Goal: Information Seeking & Learning: Learn about a topic

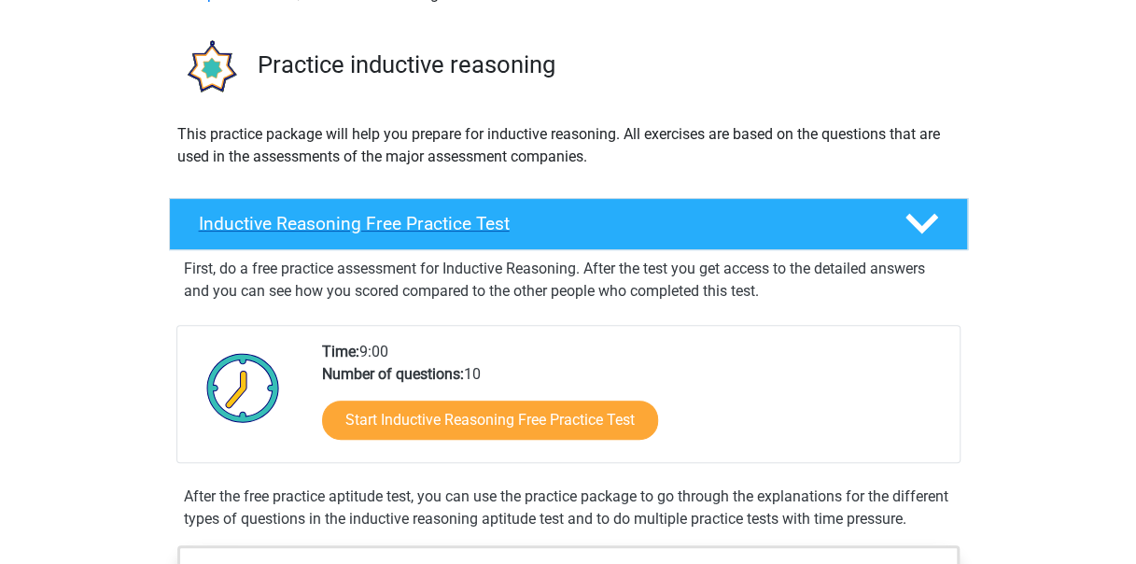
scroll to position [155, 0]
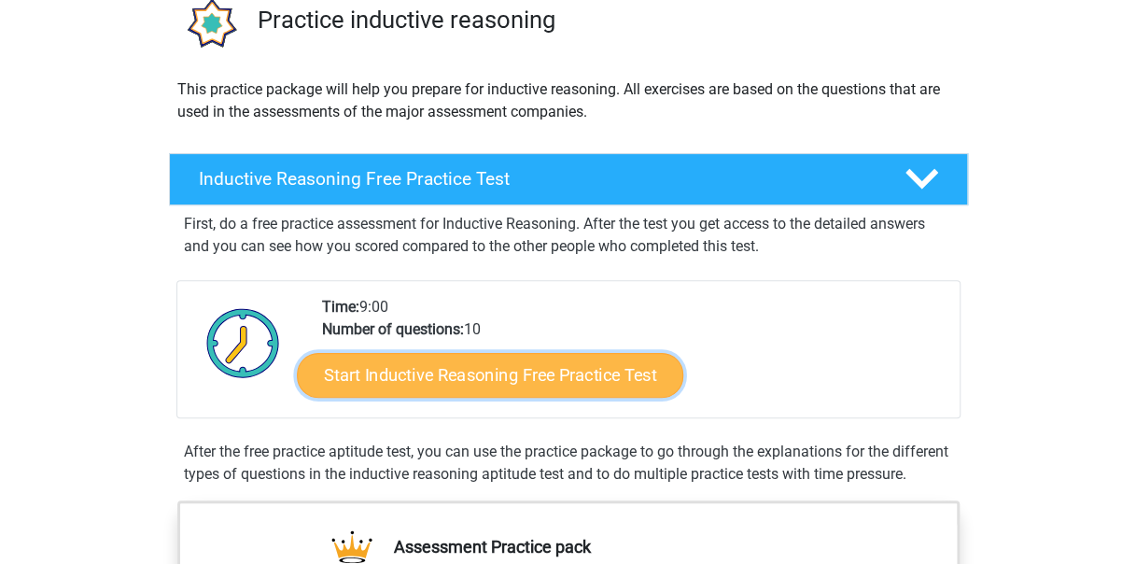
click at [470, 381] on link "Start Inductive Reasoning Free Practice Test" at bounding box center [490, 374] width 387 height 45
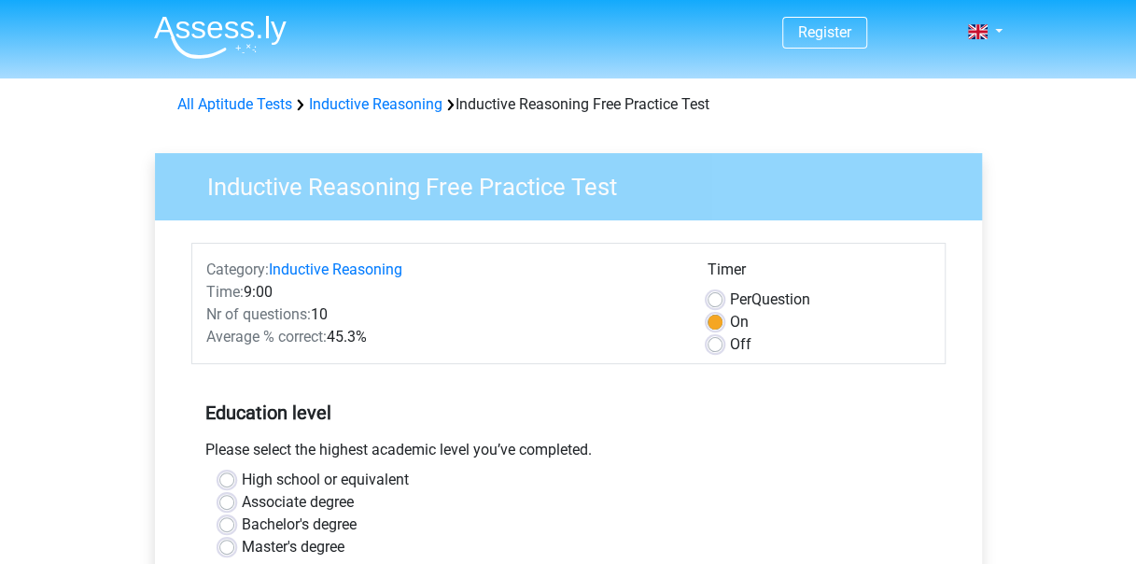
scroll to position [155, 0]
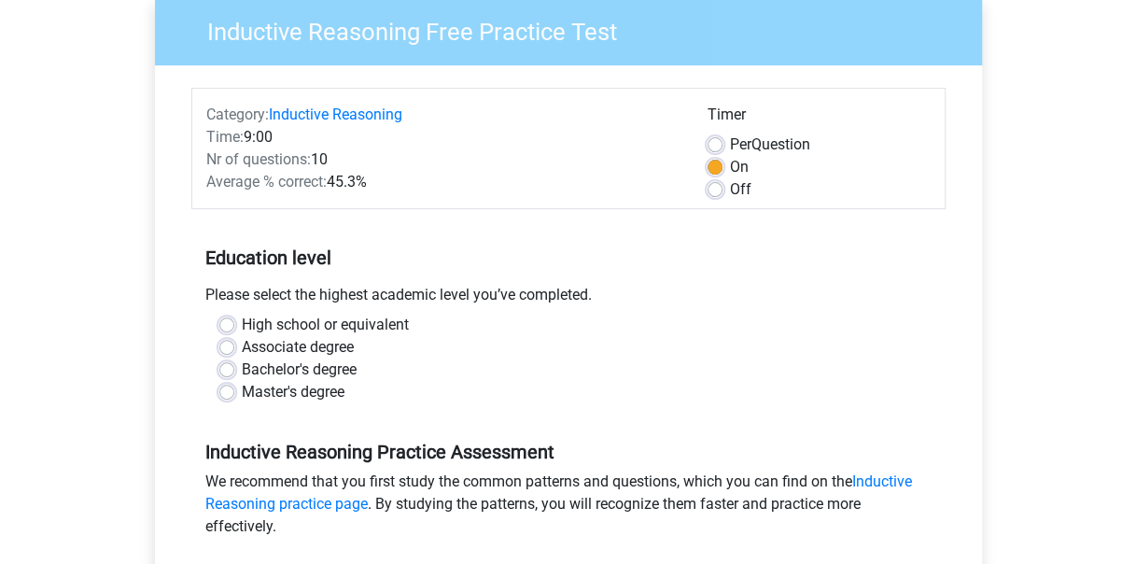
click at [304, 390] on label "Master's degree" at bounding box center [293, 392] width 103 height 22
click at [234, 390] on input "Master's degree" at bounding box center [226, 390] width 15 height 19
radio input "true"
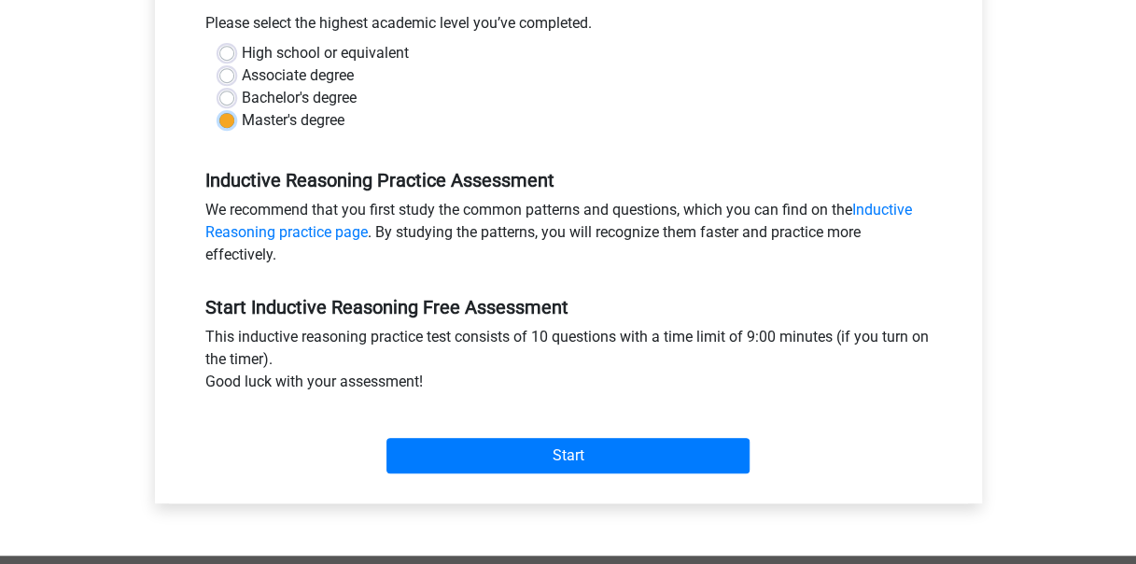
scroll to position [467, 0]
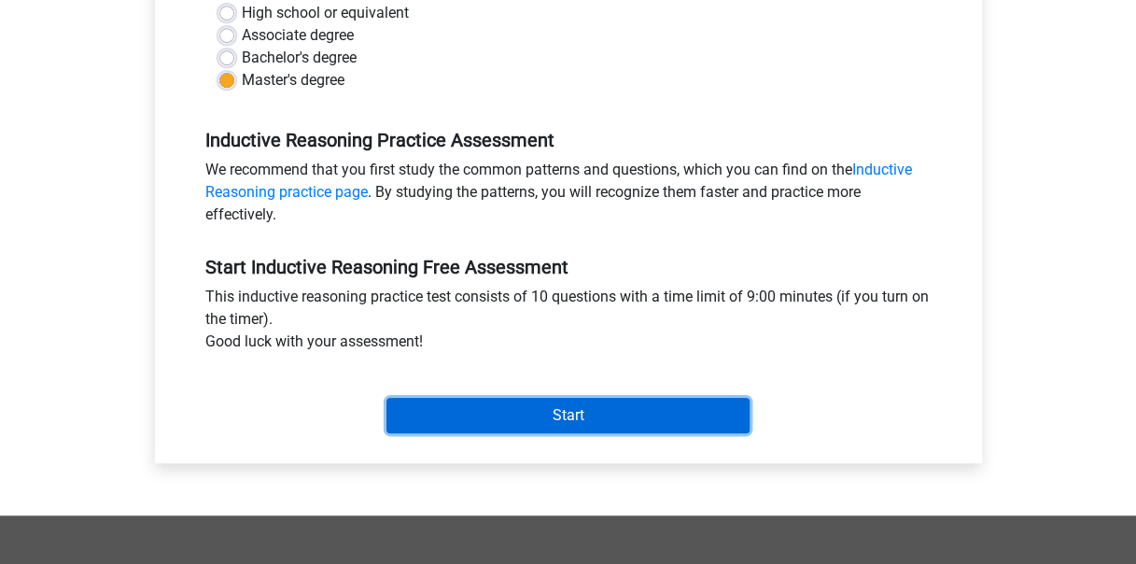
click at [519, 398] on input "Start" at bounding box center [568, 415] width 363 height 35
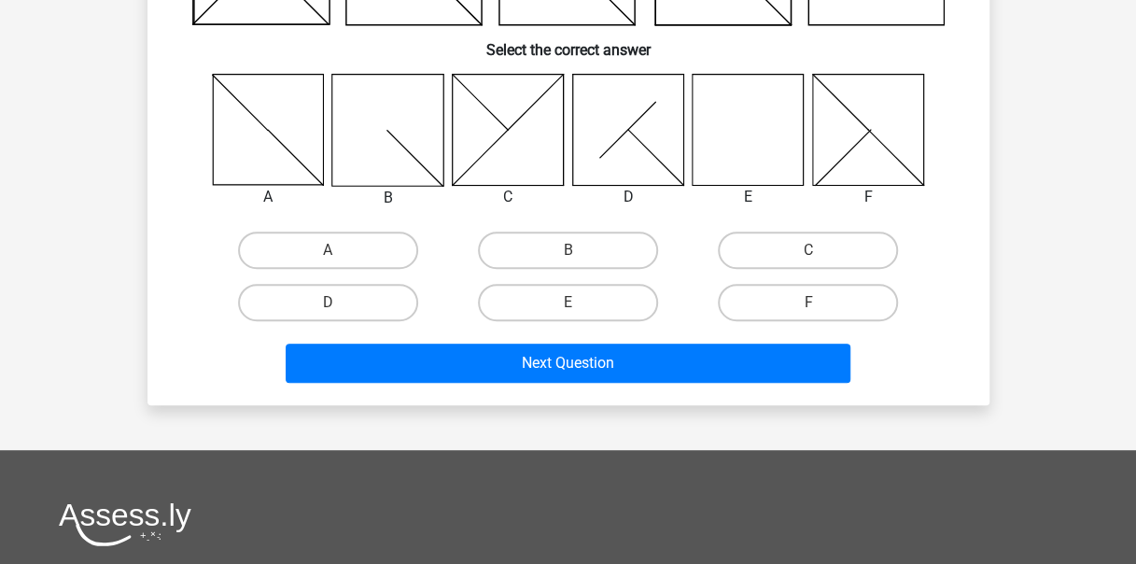
scroll to position [311, 0]
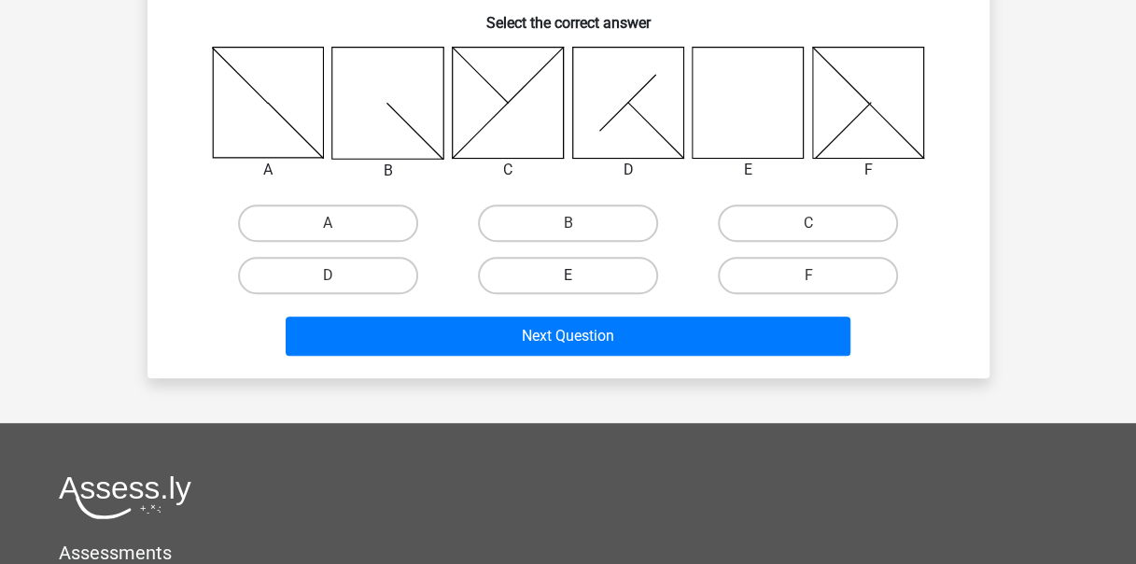
click at [594, 270] on label "E" at bounding box center [568, 275] width 180 height 37
click at [580, 275] on input "E" at bounding box center [574, 281] width 12 height 12
radio input "true"
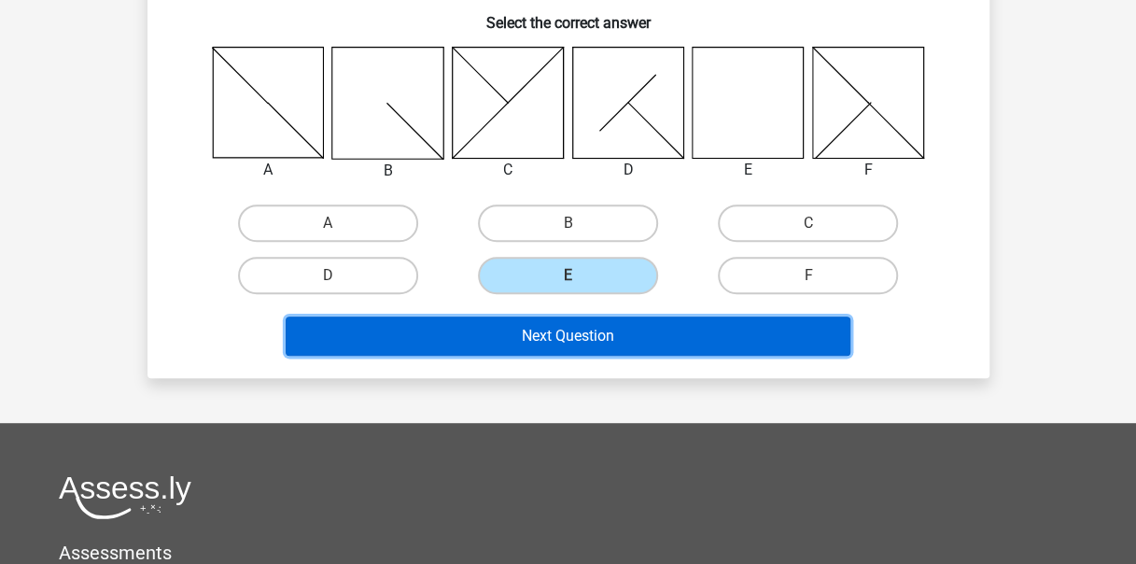
click at [592, 340] on button "Next Question" at bounding box center [568, 336] width 565 height 39
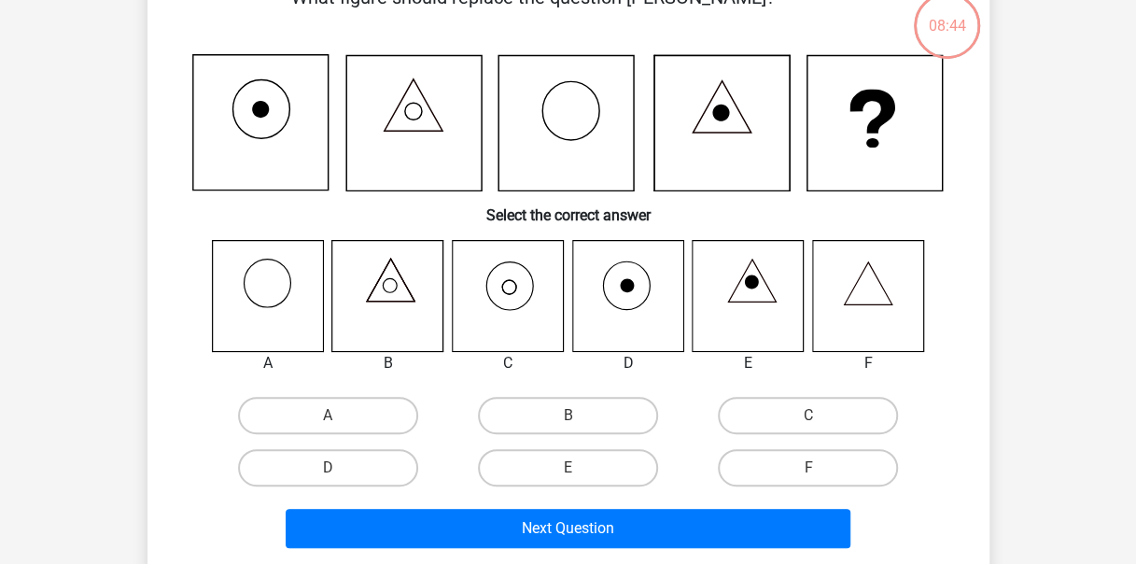
scroll to position [86, 0]
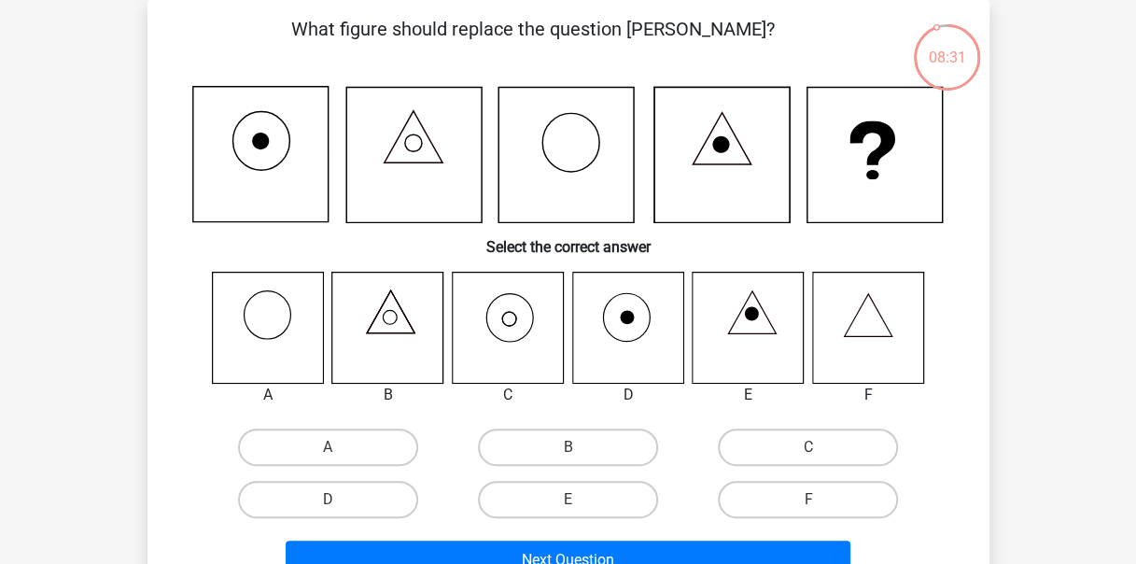
click at [502, 333] on icon at bounding box center [507, 327] width 111 height 111
click at [789, 436] on label "C" at bounding box center [808, 447] width 180 height 37
click at [809, 447] on input "C" at bounding box center [815, 453] width 12 height 12
radio input "true"
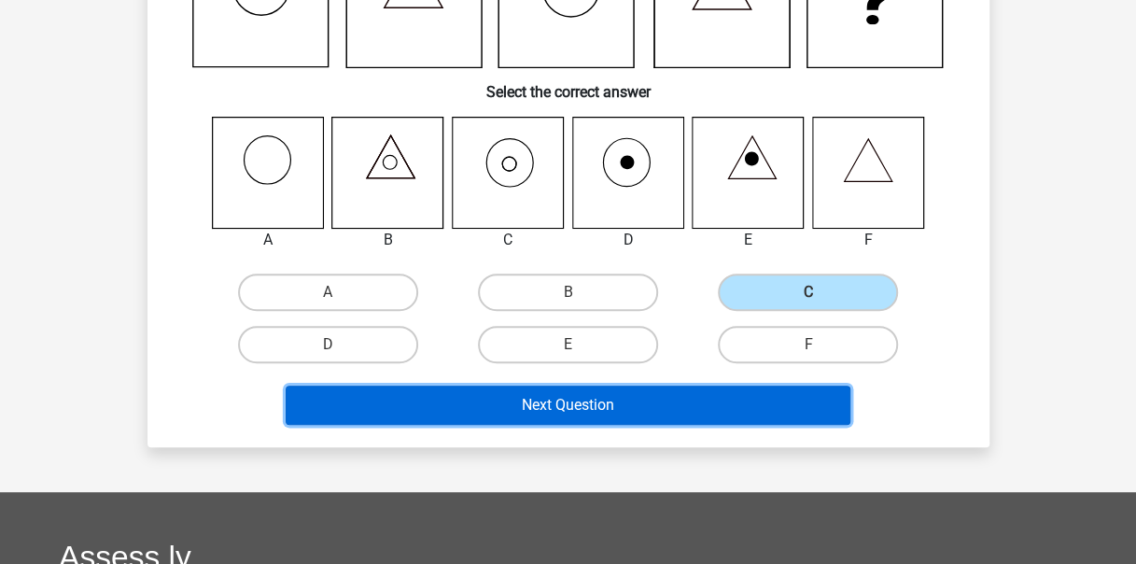
click at [586, 415] on button "Next Question" at bounding box center [568, 405] width 565 height 39
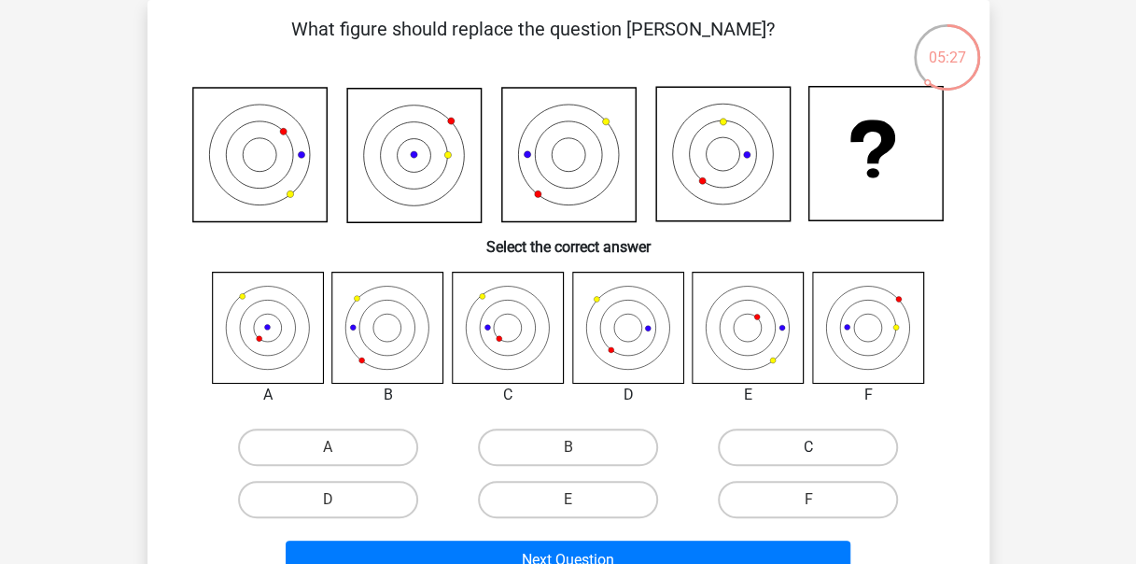
click at [747, 441] on label "C" at bounding box center [808, 447] width 180 height 37
click at [809, 447] on input "C" at bounding box center [815, 453] width 12 height 12
radio input "true"
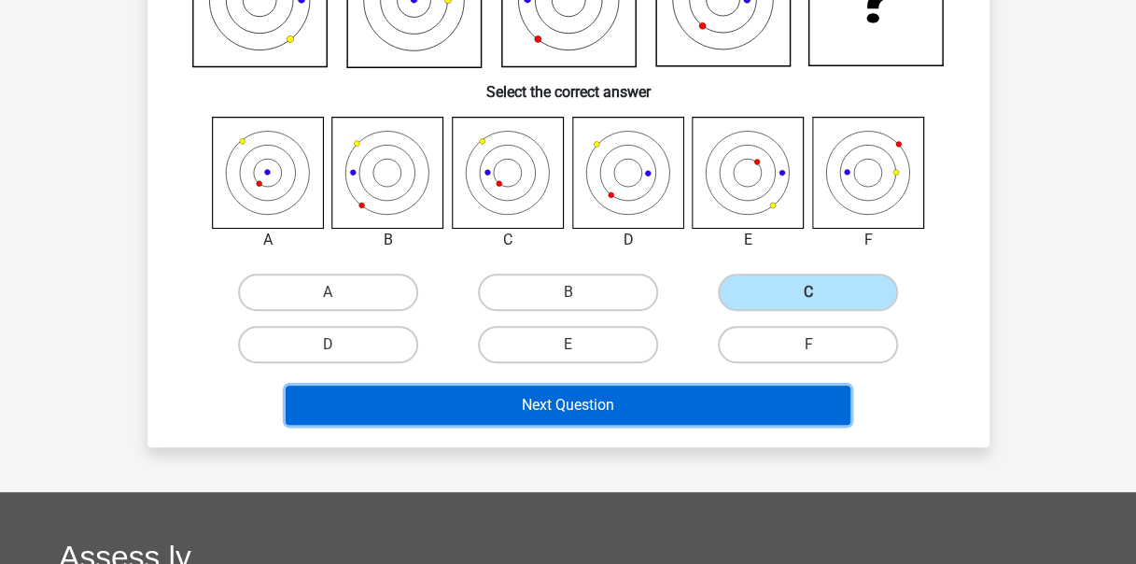
click at [637, 400] on button "Next Question" at bounding box center [568, 405] width 565 height 39
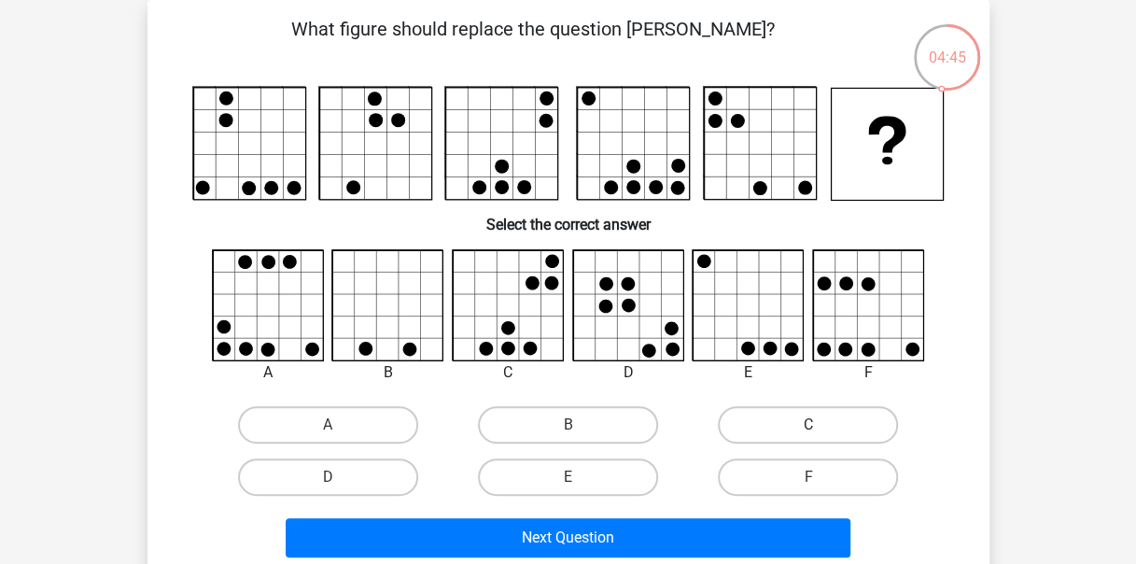
click at [788, 416] on label "C" at bounding box center [808, 424] width 180 height 37
click at [809, 425] on input "C" at bounding box center [815, 431] width 12 height 12
radio input "true"
click at [679, 517] on div "Next Question" at bounding box center [568, 534] width 782 height 62
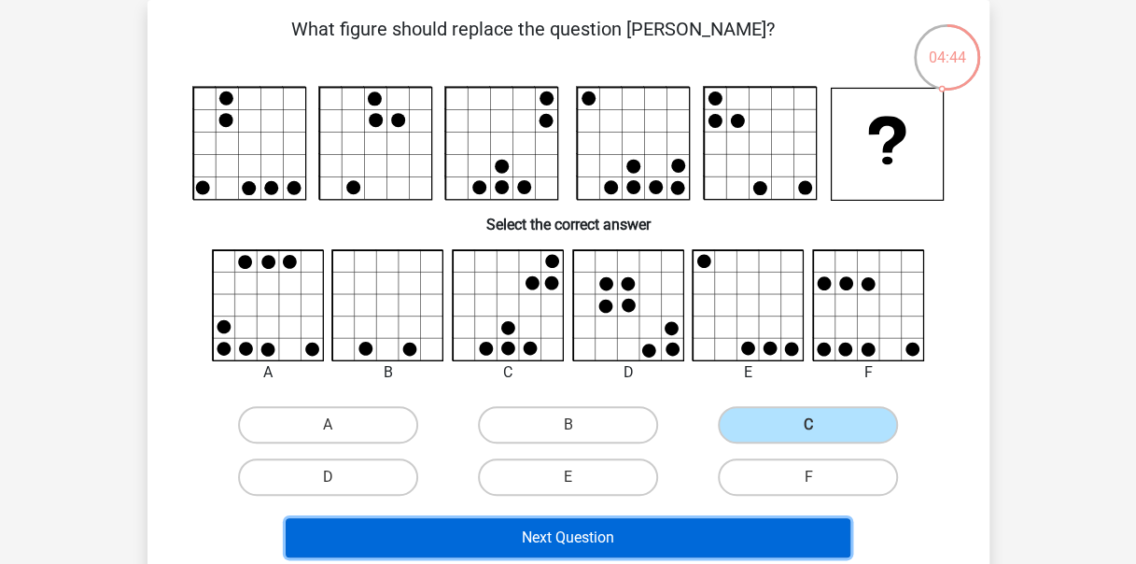
click at [678, 537] on button "Next Question" at bounding box center [568, 537] width 565 height 39
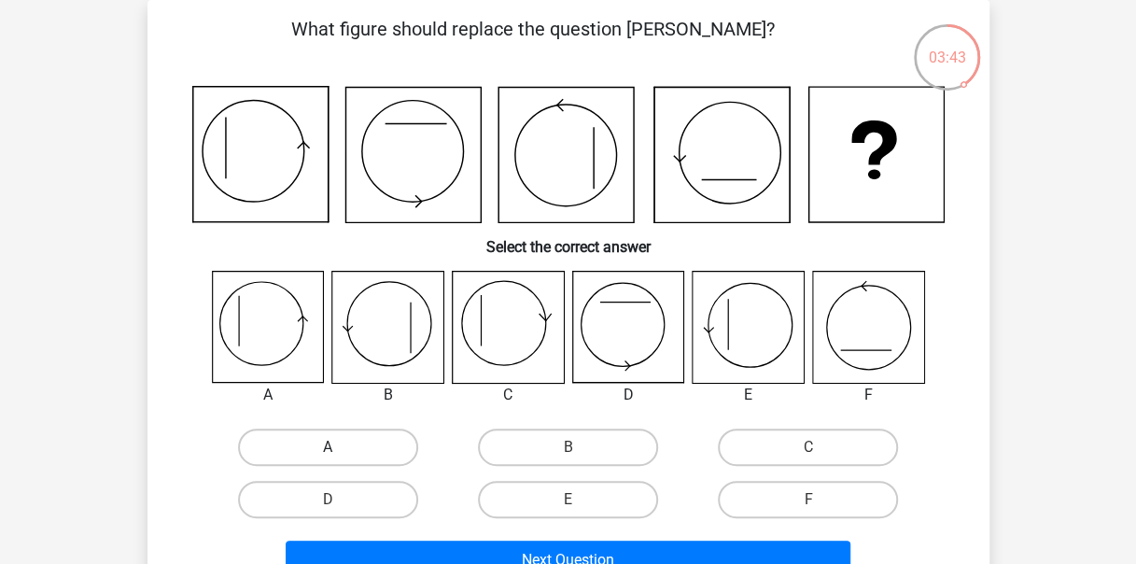
click at [268, 450] on label "A" at bounding box center [328, 447] width 180 height 37
click at [328, 450] on input "A" at bounding box center [334, 453] width 12 height 12
radio input "true"
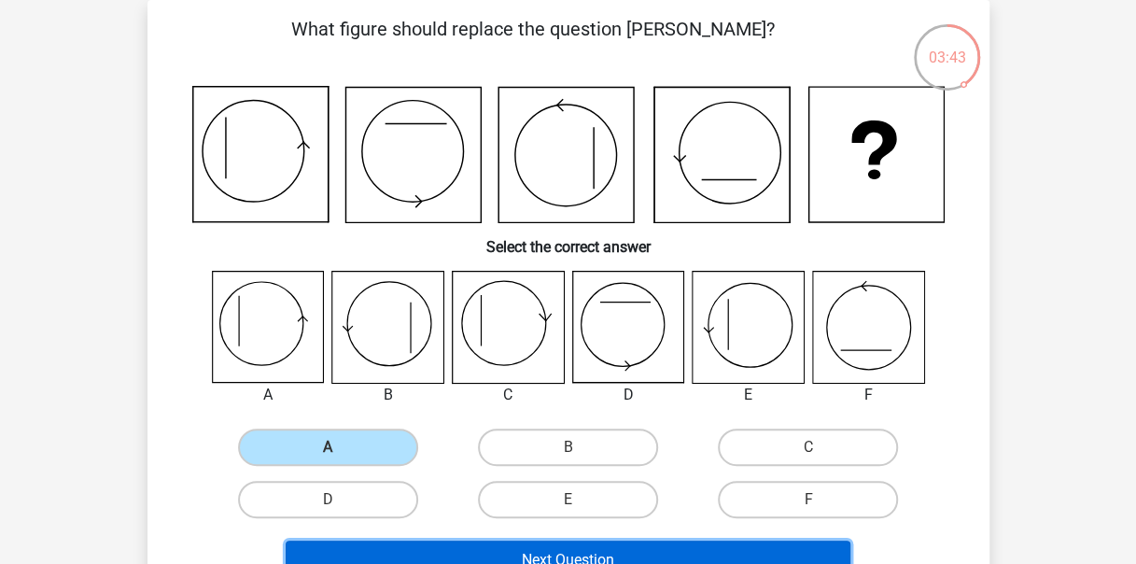
click at [495, 548] on button "Next Question" at bounding box center [568, 560] width 565 height 39
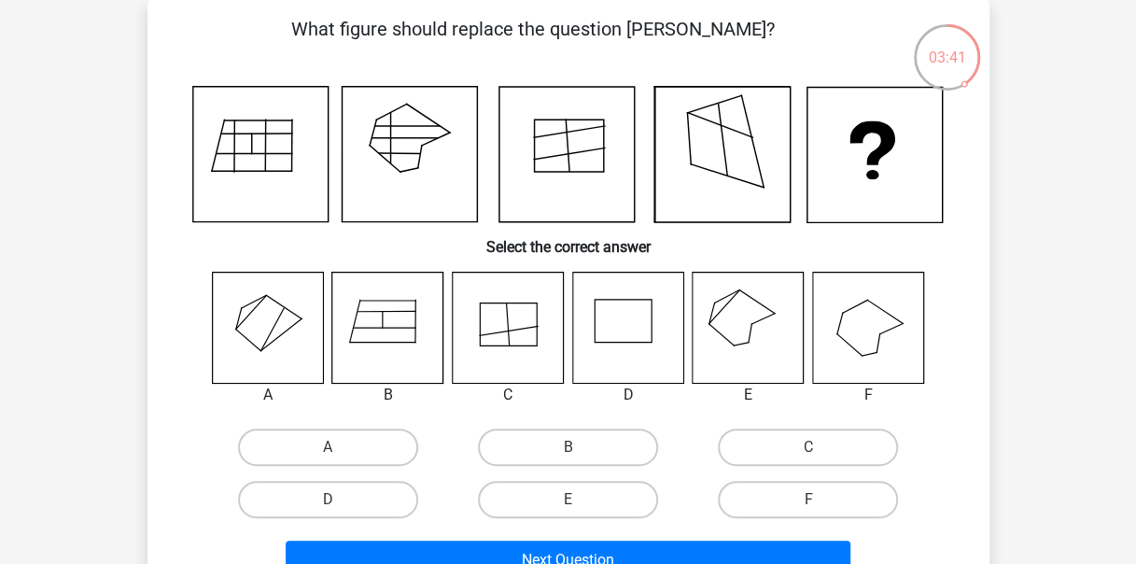
click at [175, 228] on div "What figure should replace the question mark? Select the correct answer A" at bounding box center [568, 301] width 827 height 572
click at [562, 509] on label "E" at bounding box center [568, 499] width 180 height 37
click at [568, 509] on input "E" at bounding box center [574, 506] width 12 height 12
radio input "true"
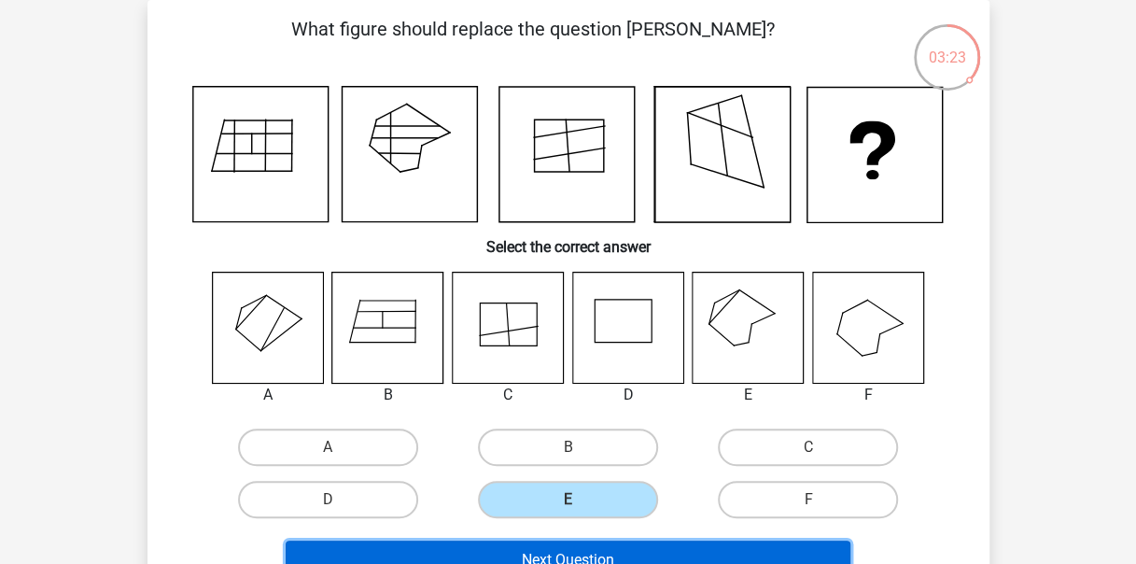
click at [566, 554] on button "Next Question" at bounding box center [568, 560] width 565 height 39
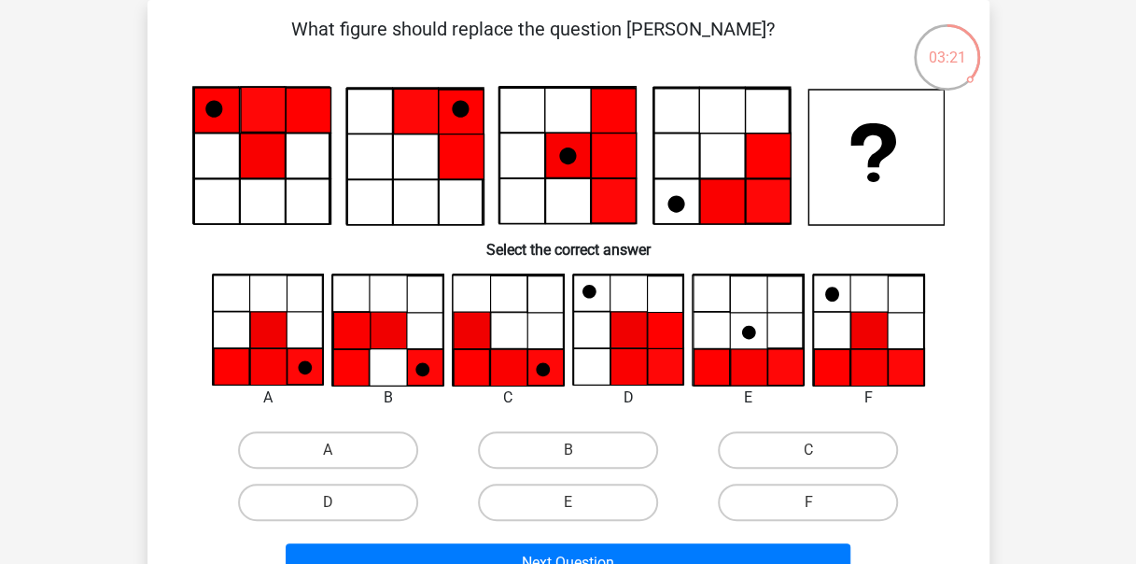
click at [163, 198] on div "What figure should replace the question mark?" at bounding box center [568, 302] width 827 height 575
click at [335, 503] on input "D" at bounding box center [334, 508] width 12 height 12
radio input "true"
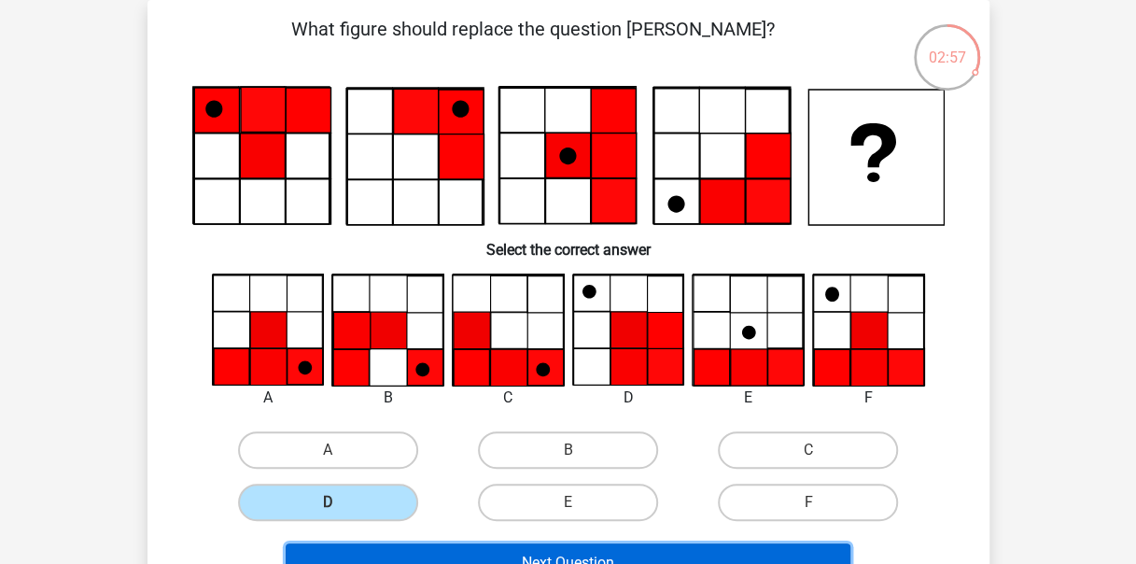
click at [480, 554] on button "Next Question" at bounding box center [568, 562] width 565 height 39
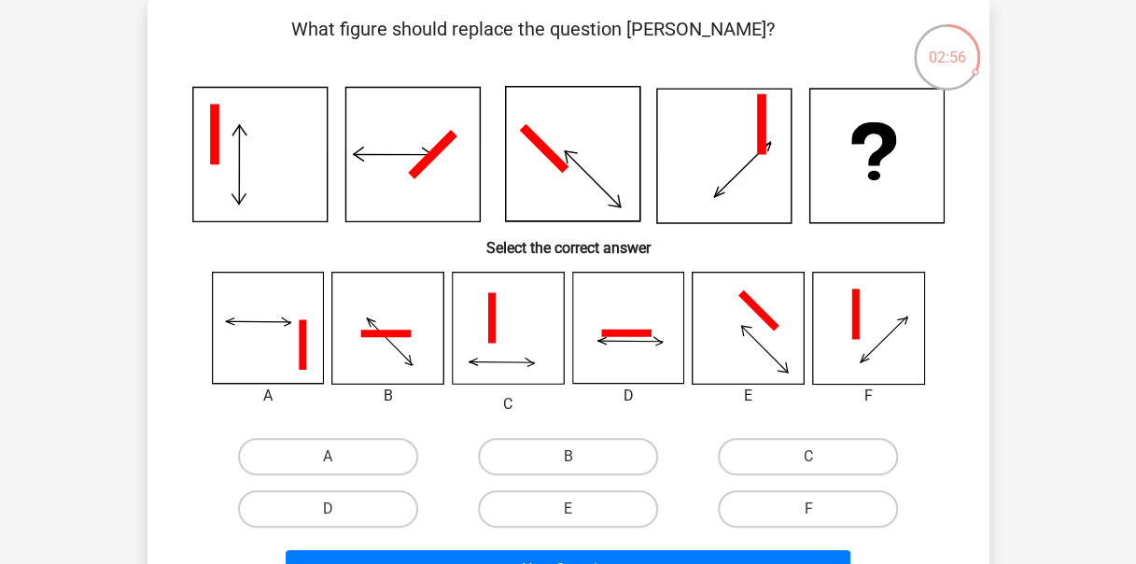
click at [161, 226] on div "What figure should replace the question mark? Select the correct answer" at bounding box center [568, 306] width 827 height 582
click at [173, 252] on div "What figure should replace the question mark? Select the correct answer" at bounding box center [568, 306] width 827 height 582
click at [307, 511] on label "D" at bounding box center [328, 508] width 180 height 37
click at [328, 511] on input "D" at bounding box center [334, 515] width 12 height 12
radio input "true"
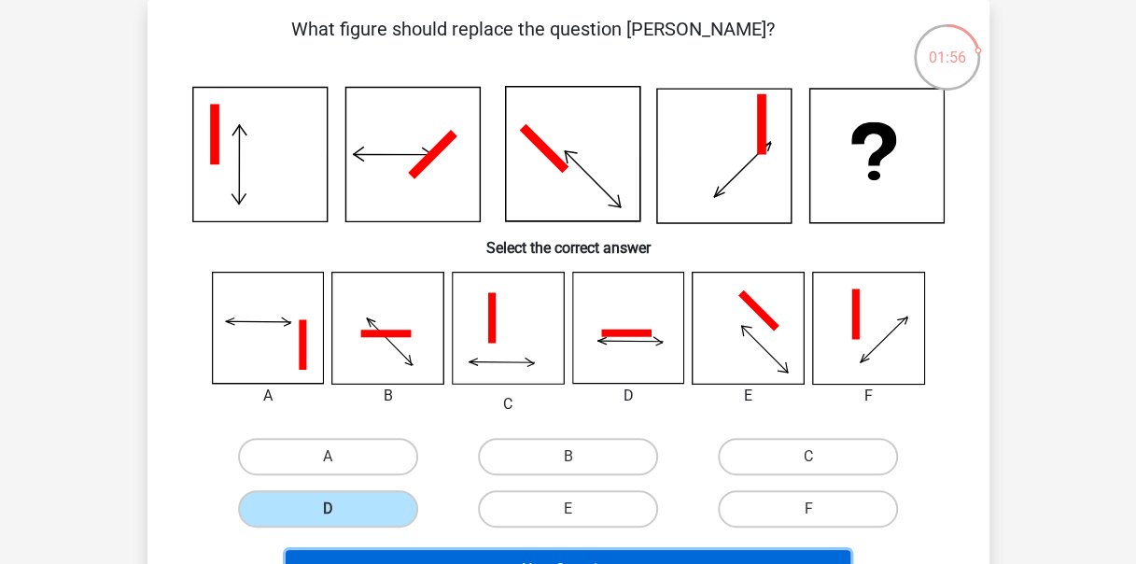
click at [416, 556] on button "Next Question" at bounding box center [568, 569] width 565 height 39
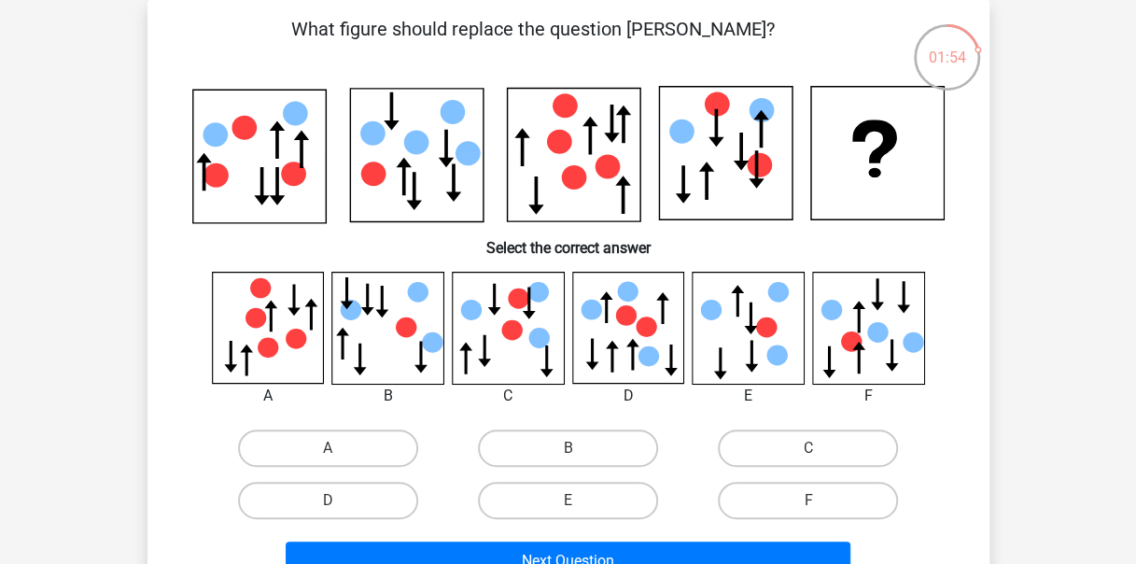
click at [178, 252] on h6 "Select the correct answer" at bounding box center [568, 240] width 782 height 33
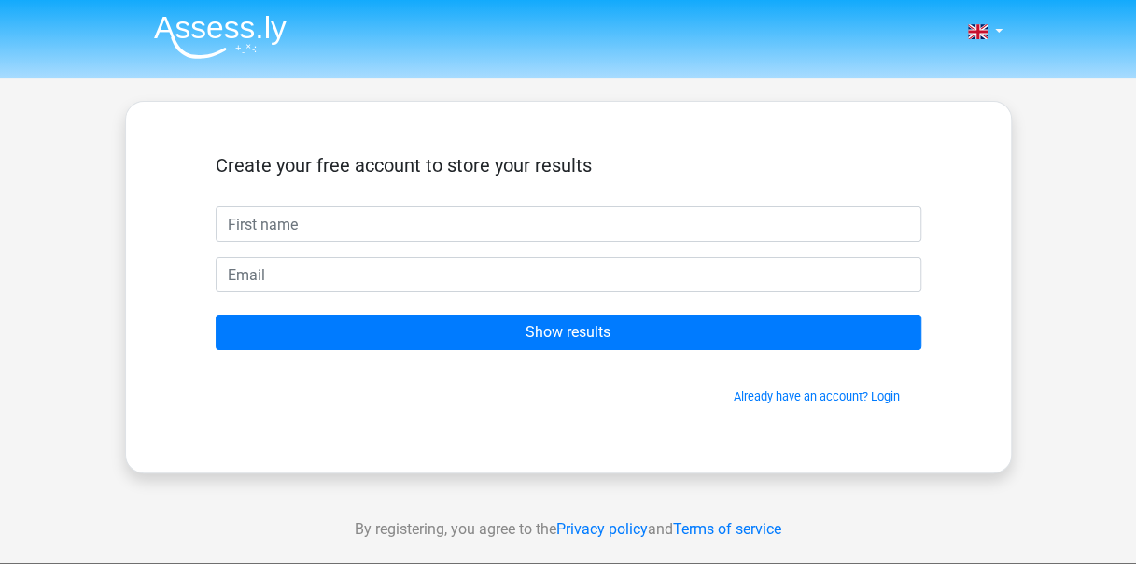
click at [359, 232] on input "text" at bounding box center [569, 223] width 706 height 35
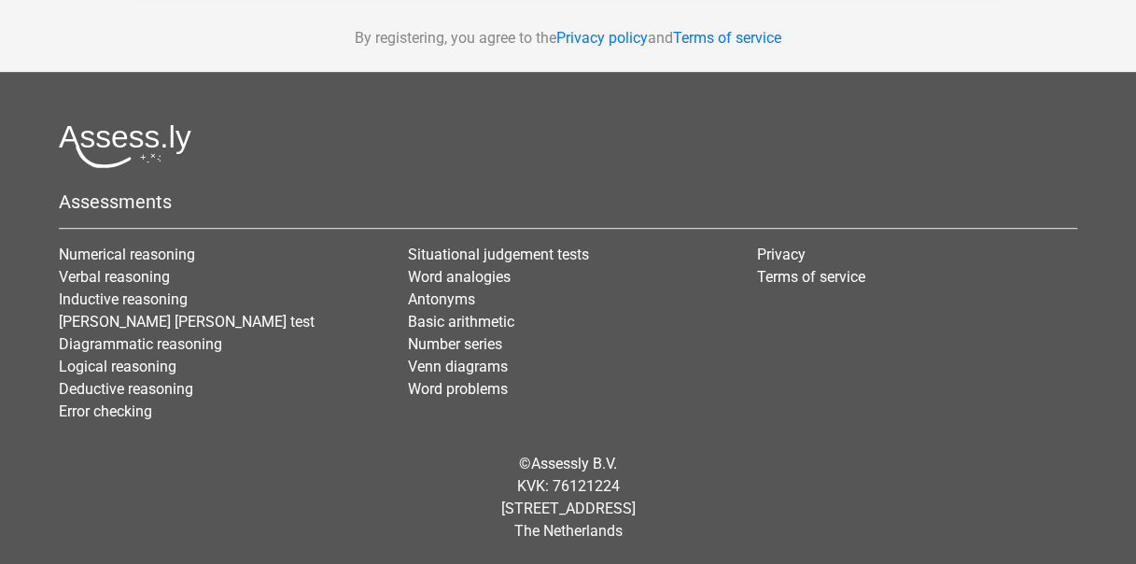
scroll to position [24, 0]
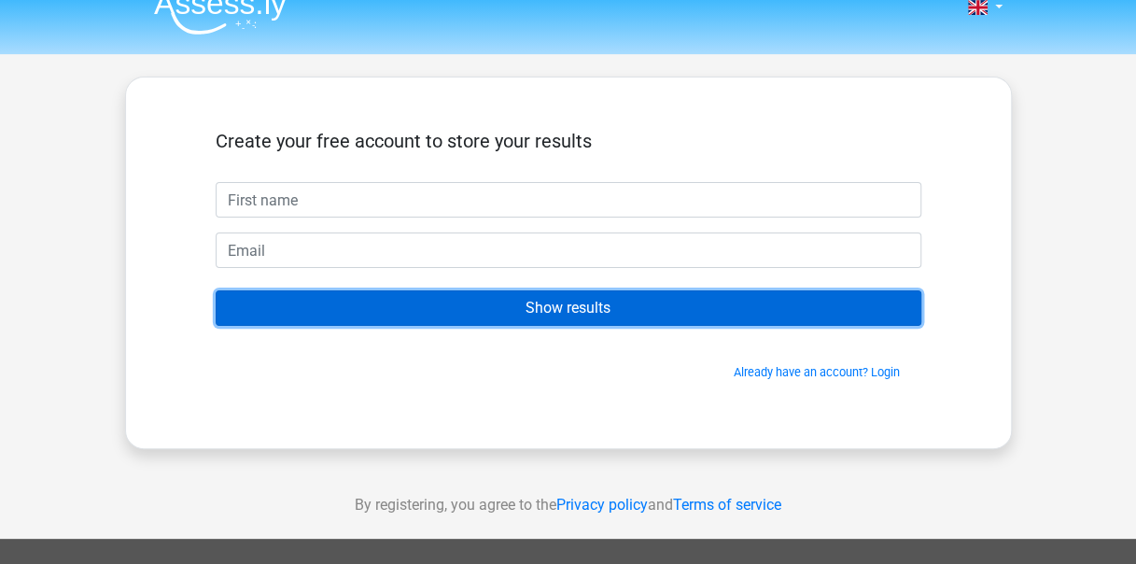
click at [504, 307] on input "Show results" at bounding box center [569, 307] width 706 height 35
